Goal: Transaction & Acquisition: Book appointment/travel/reservation

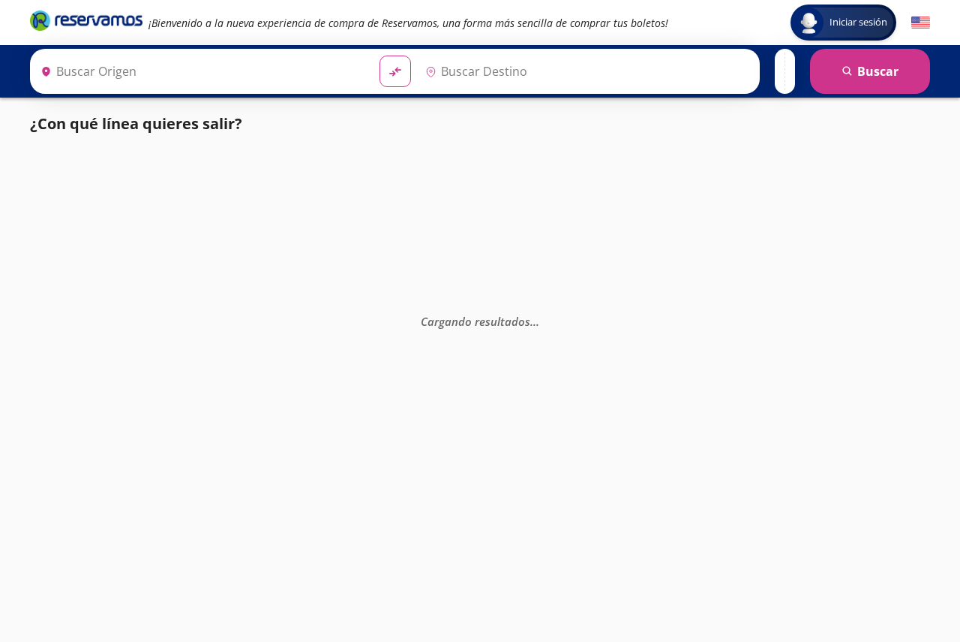
type input "[GEOGRAPHIC_DATA], [GEOGRAPHIC_DATA]"
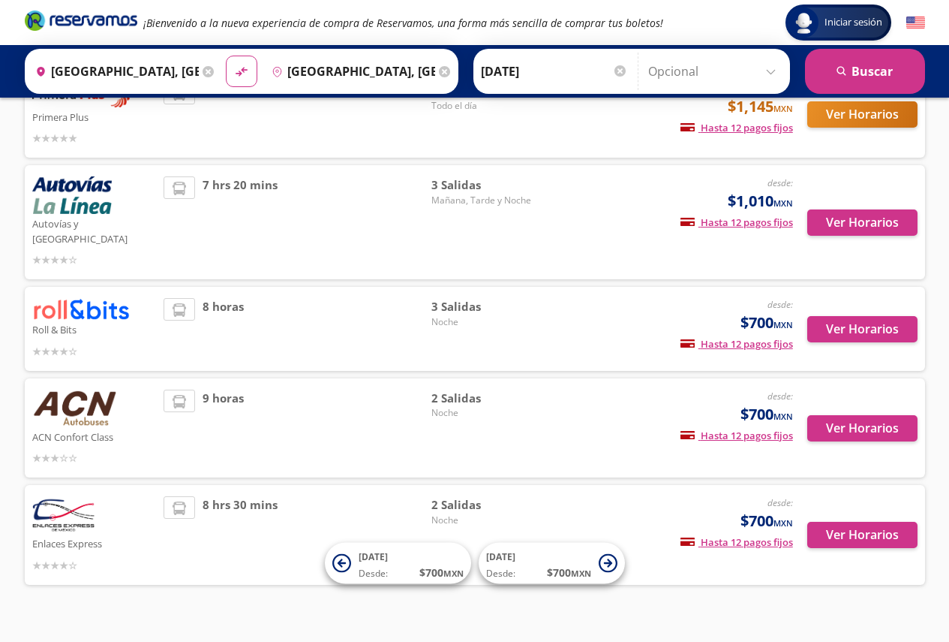
scroll to position [323, 0]
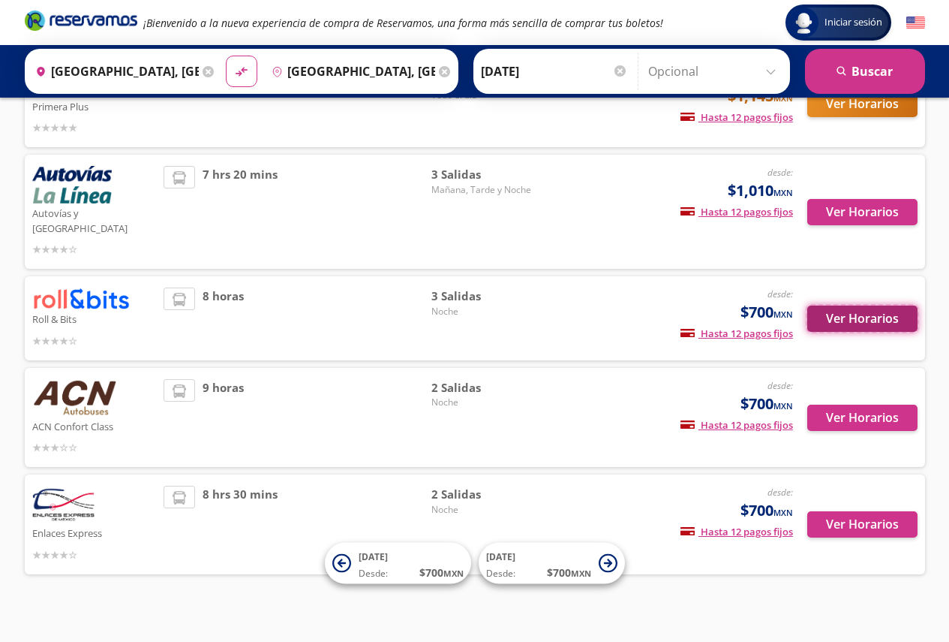
click at [861, 305] on button "Ver Horarios" at bounding box center [862, 318] width 110 height 26
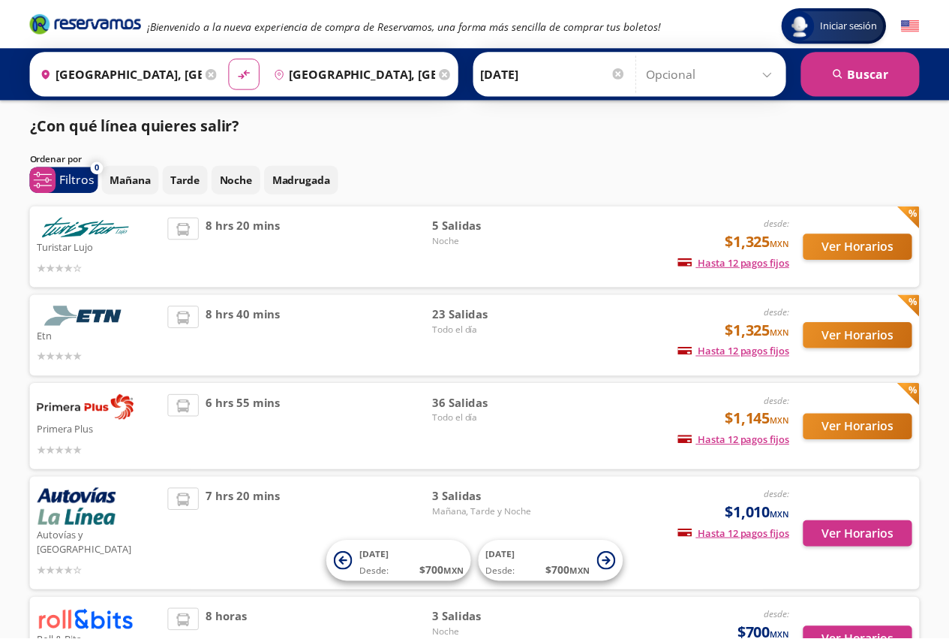
scroll to position [323, 0]
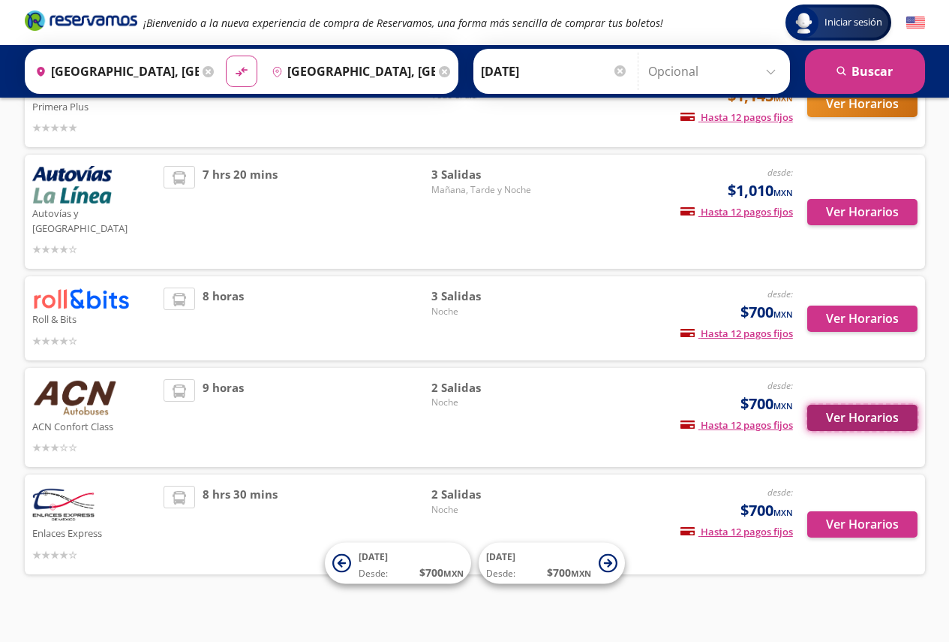
click at [861, 404] on button "Ver Horarios" at bounding box center [862, 417] width 110 height 26
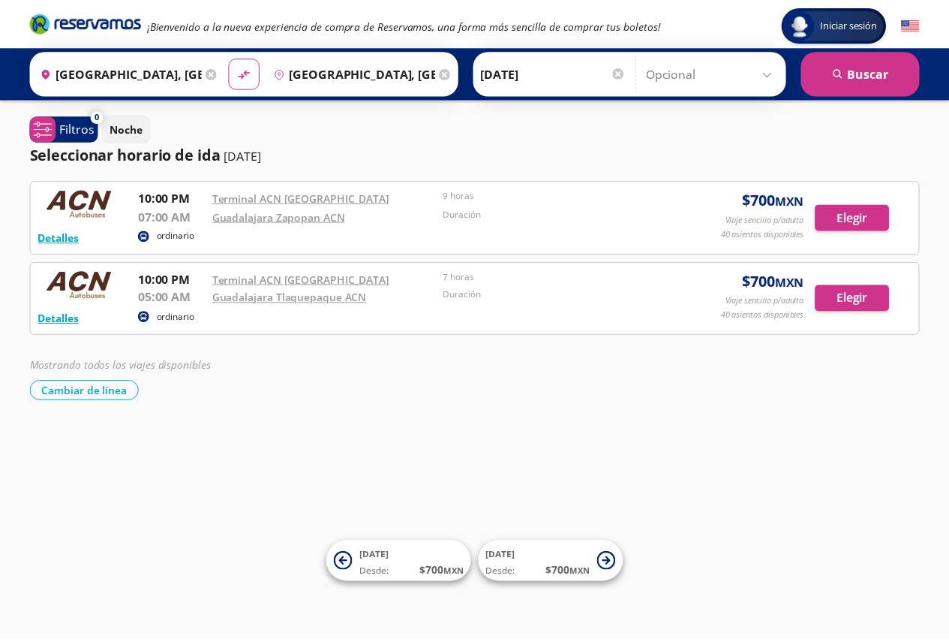
scroll to position [323, 0]
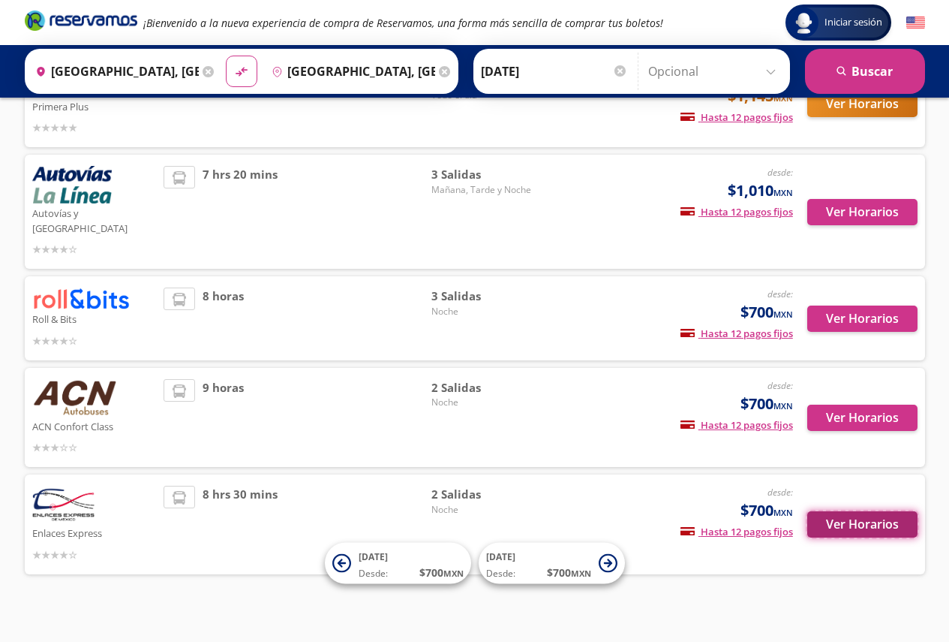
click at [856, 516] on button "Ver Horarios" at bounding box center [862, 524] width 110 height 26
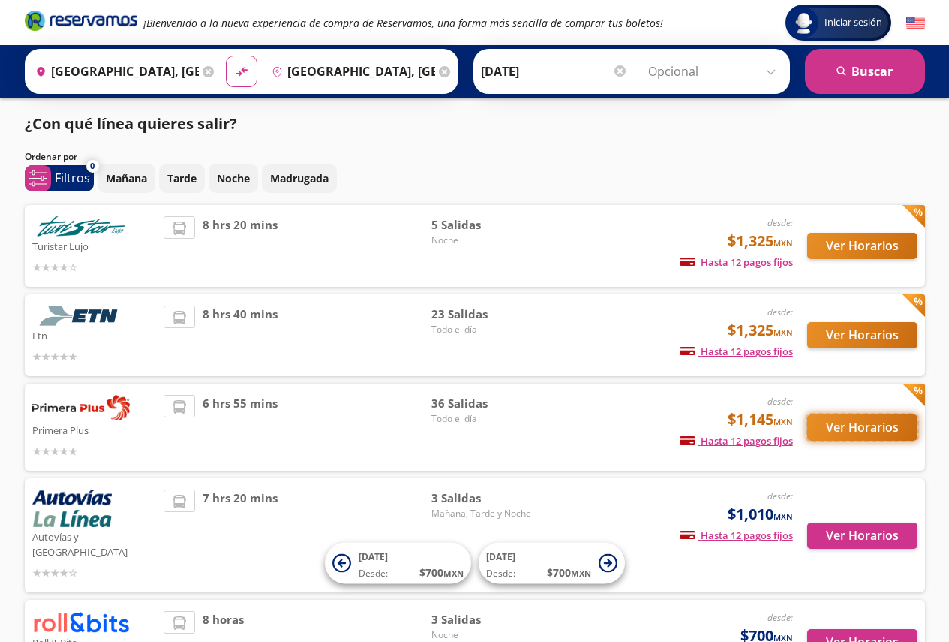
click at [890, 427] on button "Ver Horarios" at bounding box center [862, 427] width 110 height 26
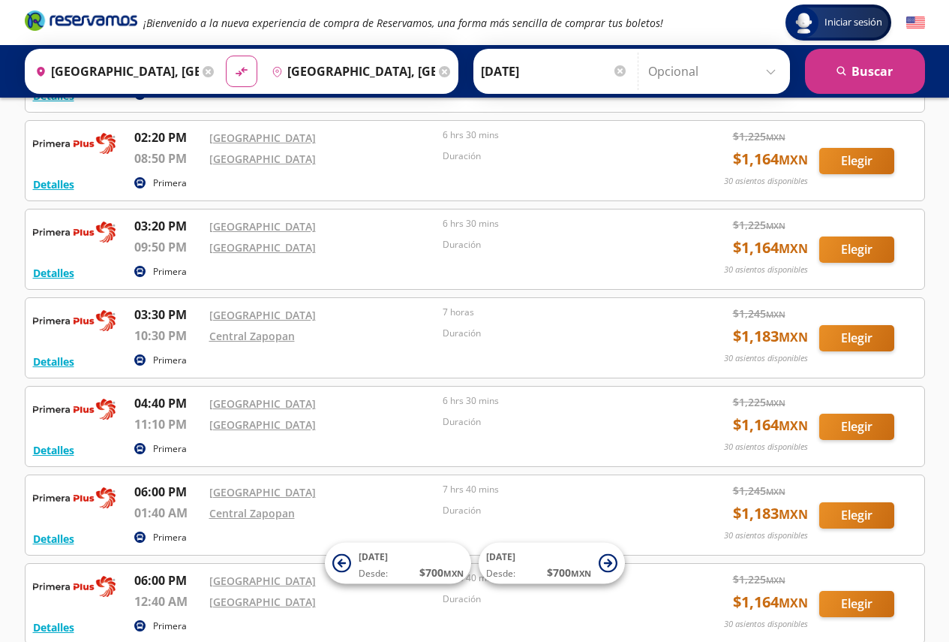
scroll to position [1125, 0]
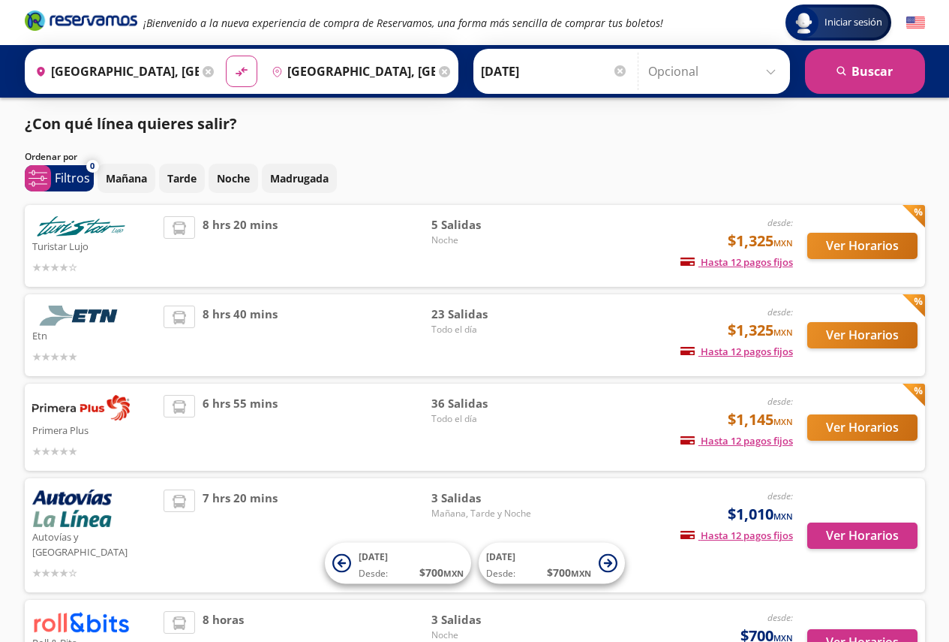
click at [219, 77] on div "Origen heroicons:map-pin-20-solid [GEOGRAPHIC_DATA], [GEOGRAPHIC_DATA] Destino …" at bounding box center [242, 71] width 434 height 45
click at [238, 74] on icon at bounding box center [241, 72] width 11 height 8
type input "[GEOGRAPHIC_DATA], [GEOGRAPHIC_DATA]"
click at [512, 69] on input "[DATE]" at bounding box center [554, 72] width 147 height 38
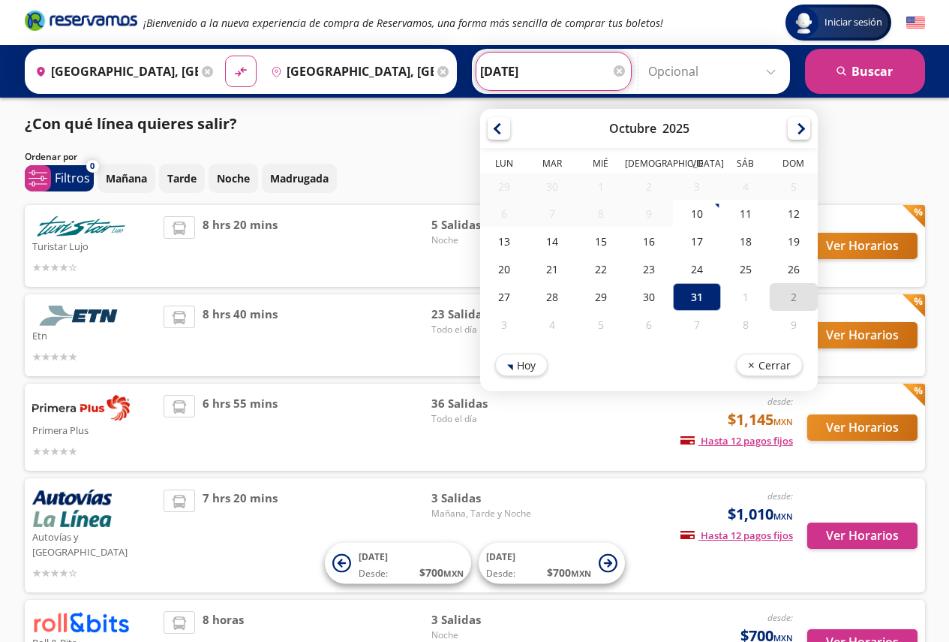
click at [789, 294] on div "2" at bounding box center [793, 297] width 48 height 28
type input "[DATE]"
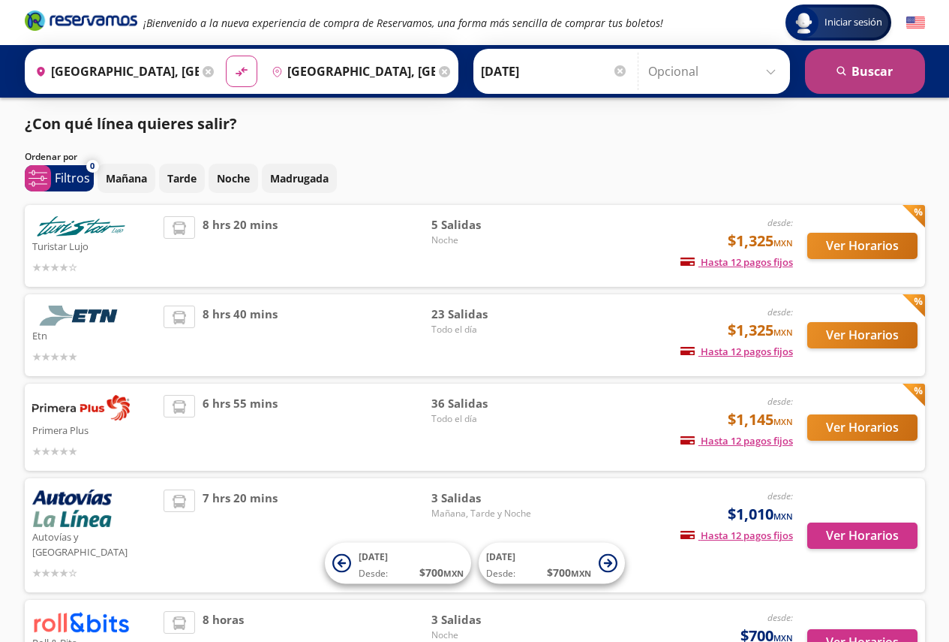
click at [857, 67] on button "search [GEOGRAPHIC_DATA]" at bounding box center [865, 71] width 120 height 45
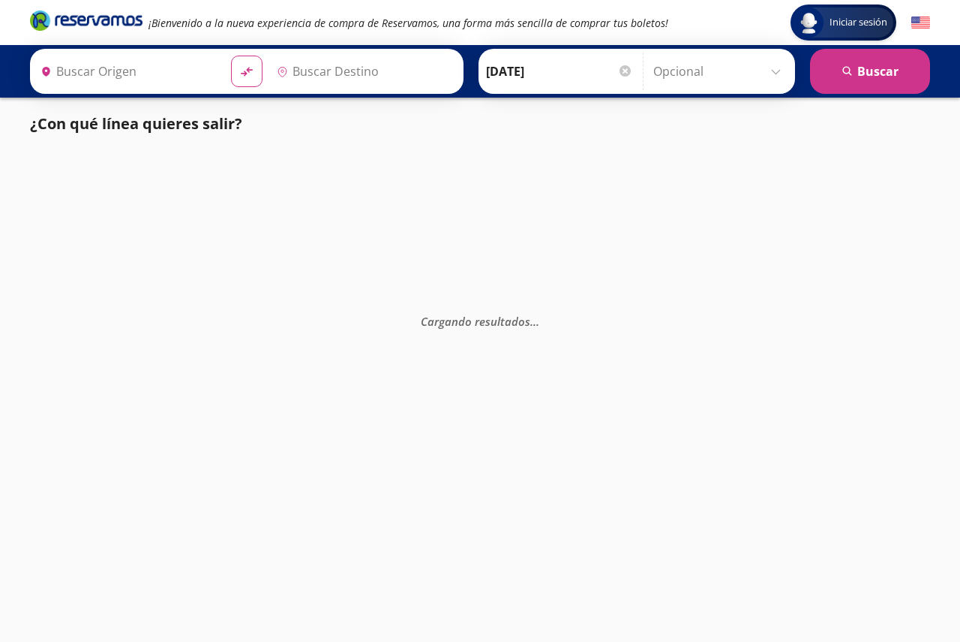
type input "[GEOGRAPHIC_DATA], [GEOGRAPHIC_DATA]"
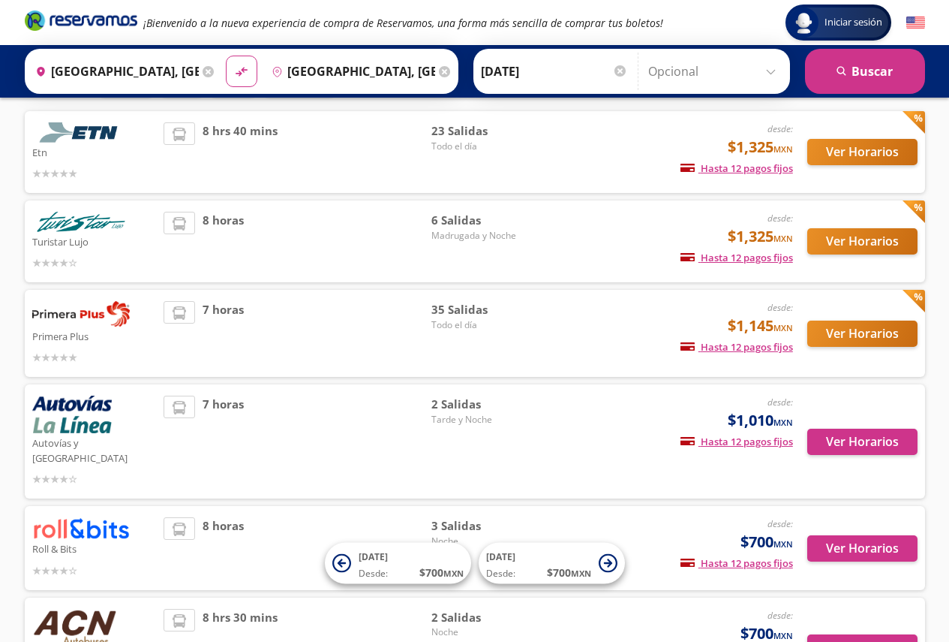
scroll to position [225, 0]
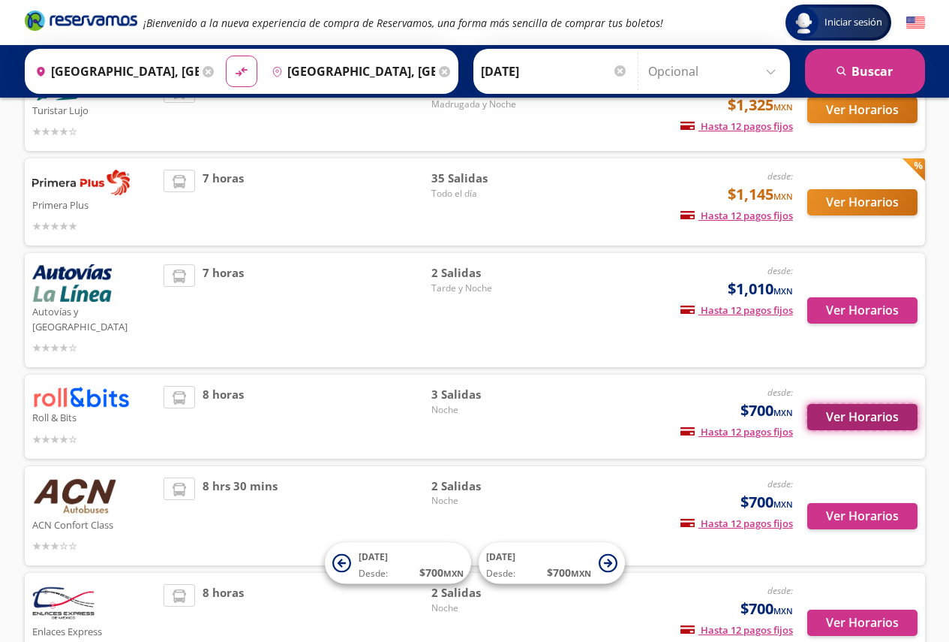
click at [841, 404] on button "Ver Horarios" at bounding box center [862, 417] width 110 height 26
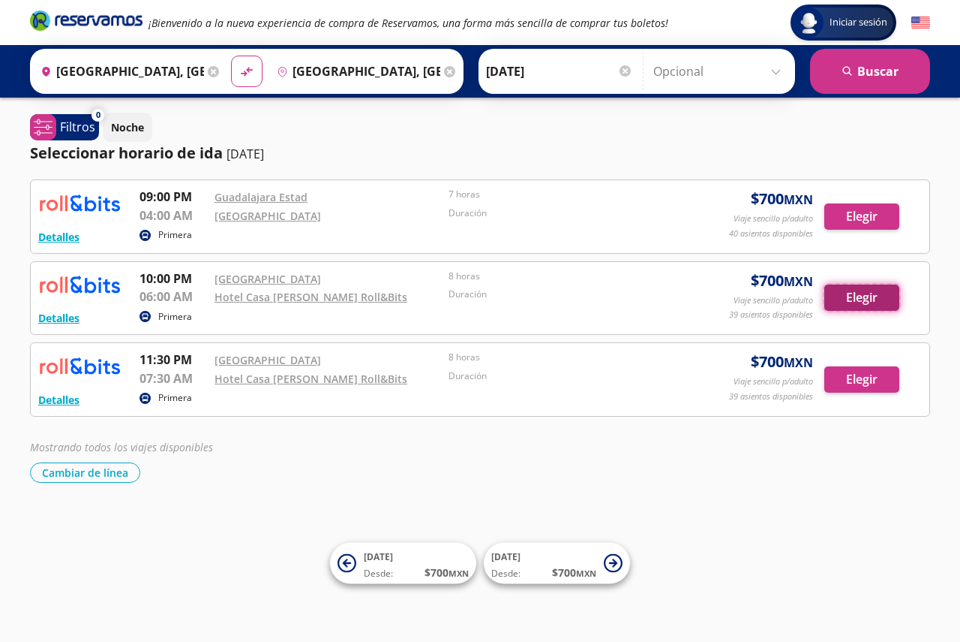
click at [881, 297] on button "Elegir" at bounding box center [862, 297] width 75 height 26
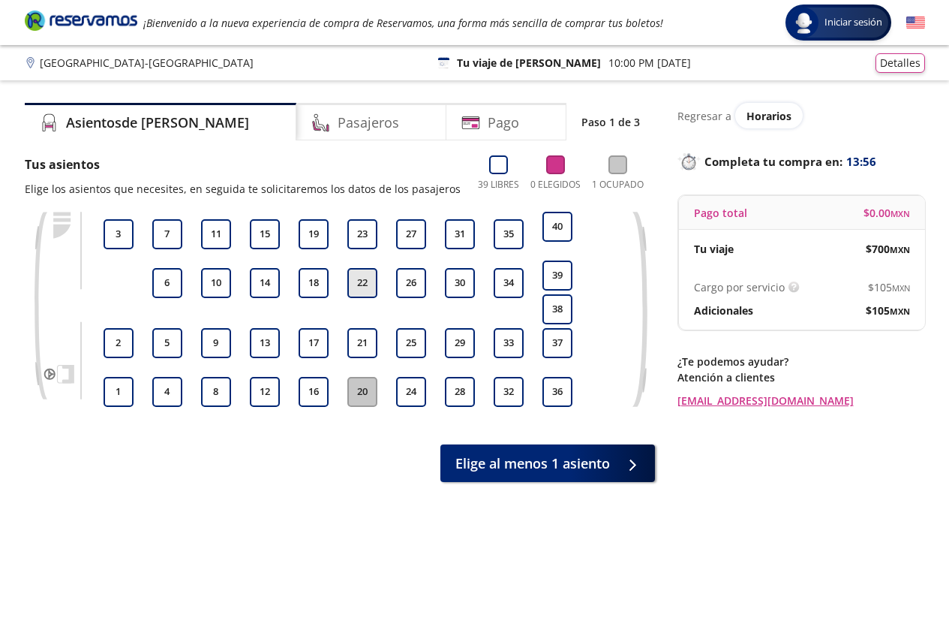
click at [365, 269] on button "22" at bounding box center [362, 283] width 30 height 30
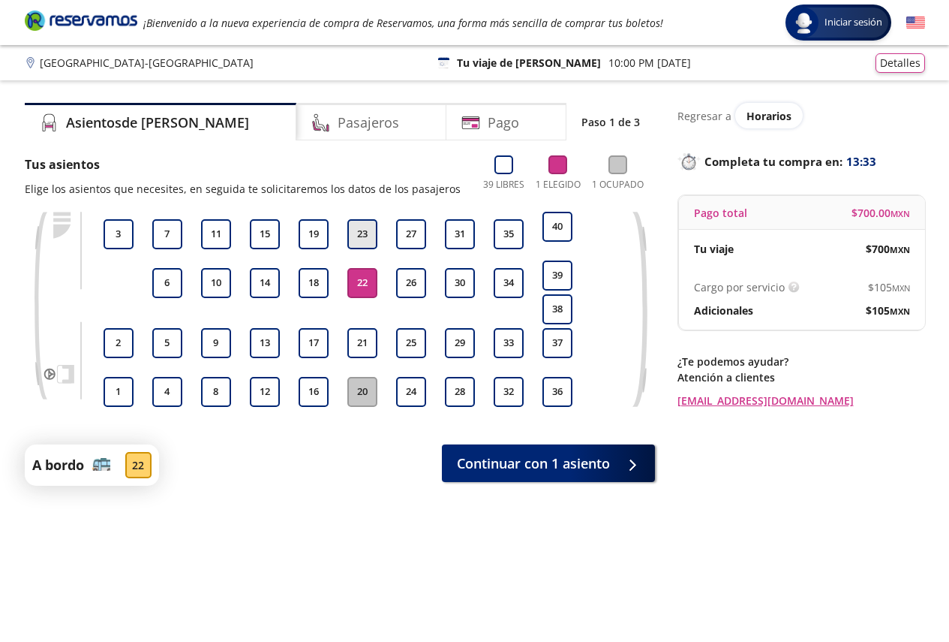
click at [365, 245] on button "23" at bounding box center [362, 234] width 30 height 30
click at [365, 233] on button "23" at bounding box center [362, 234] width 30 height 30
click at [322, 391] on button "16" at bounding box center [314, 392] width 30 height 30
click at [368, 271] on button "22" at bounding box center [362, 283] width 30 height 30
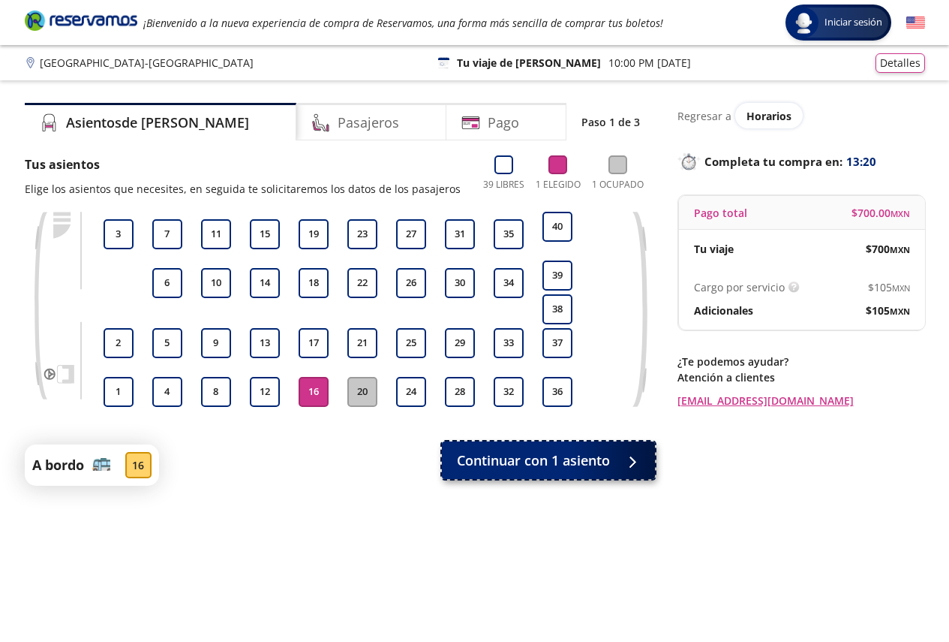
click at [586, 459] on span "Continuar con 1 asiento" at bounding box center [533, 460] width 153 height 20
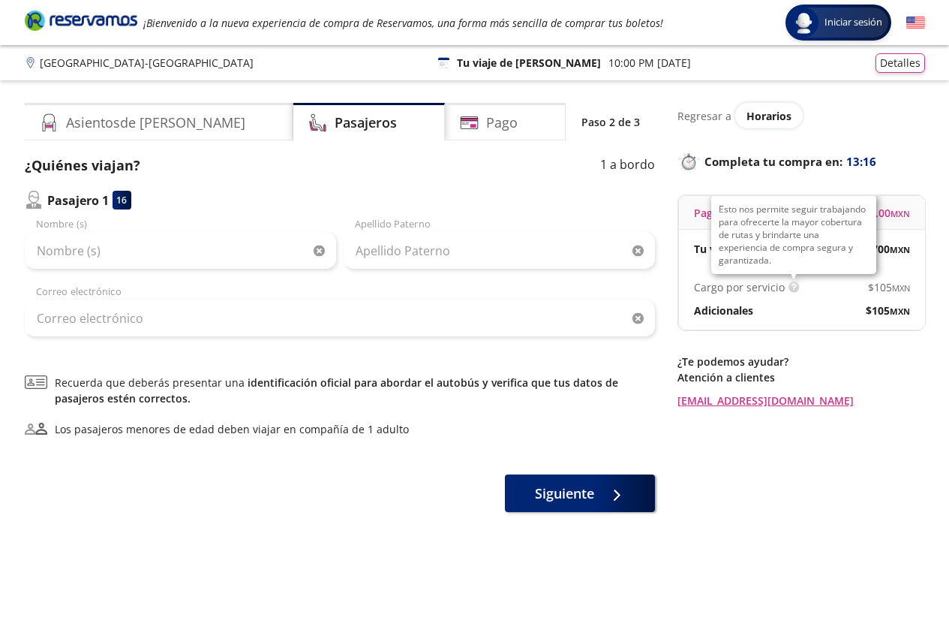
click at [789, 287] on img at bounding box center [794, 286] width 11 height 11
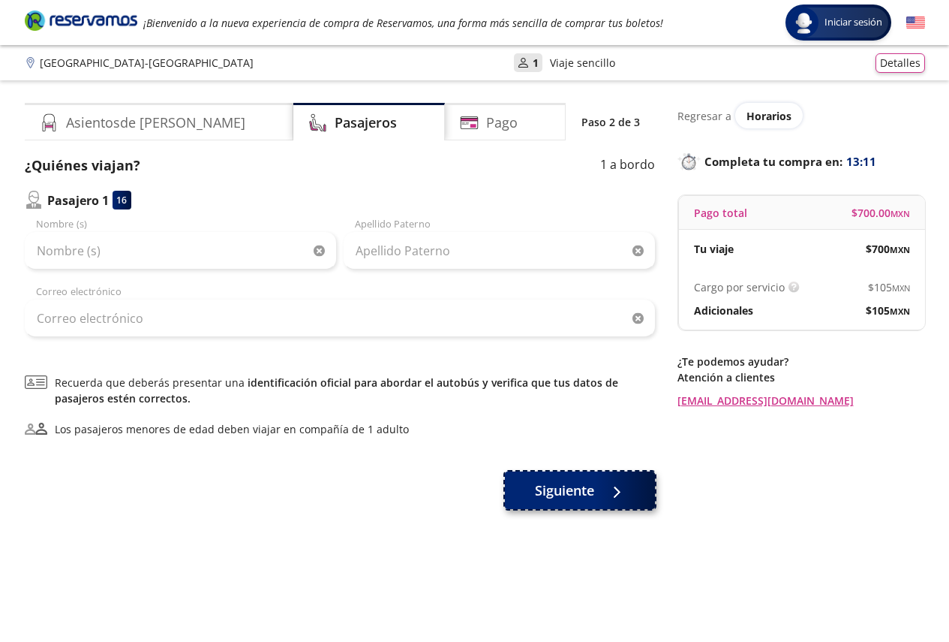
click at [538, 498] on span "Siguiente" at bounding box center [564, 490] width 59 height 20
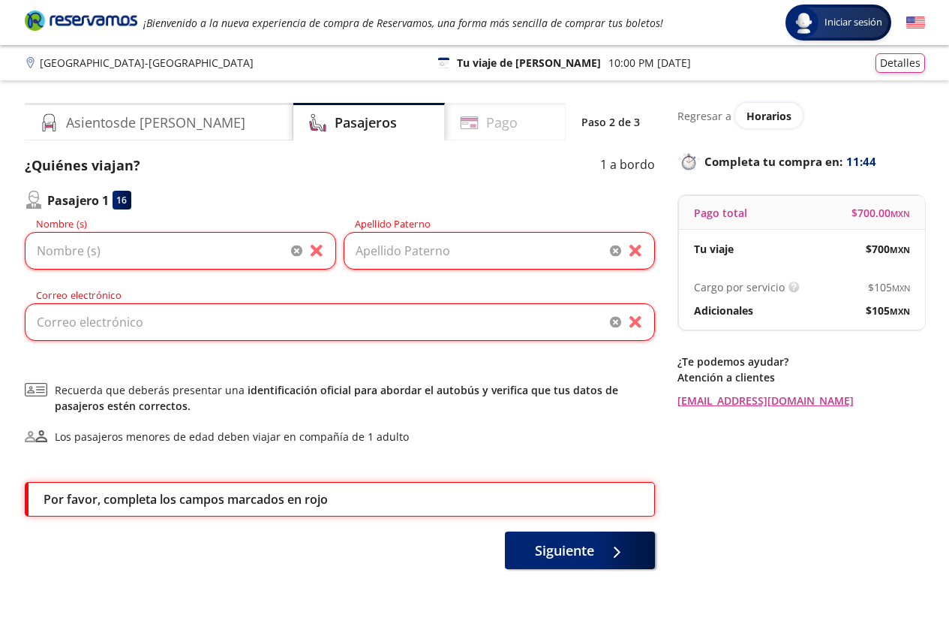
click at [487, 119] on h4 "Pago" at bounding box center [502, 123] width 32 height 20
